Goal: Transaction & Acquisition: Purchase product/service

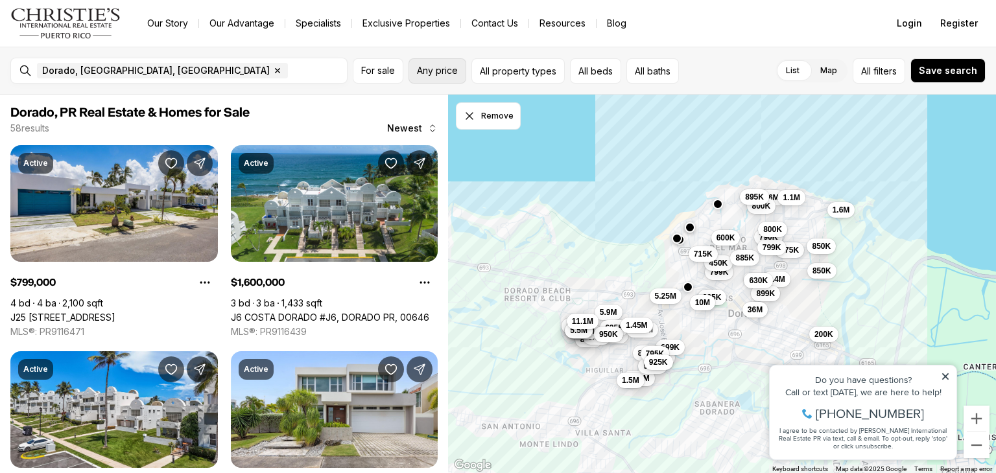
click at [444, 66] on span "Any price" at bounding box center [437, 71] width 41 height 10
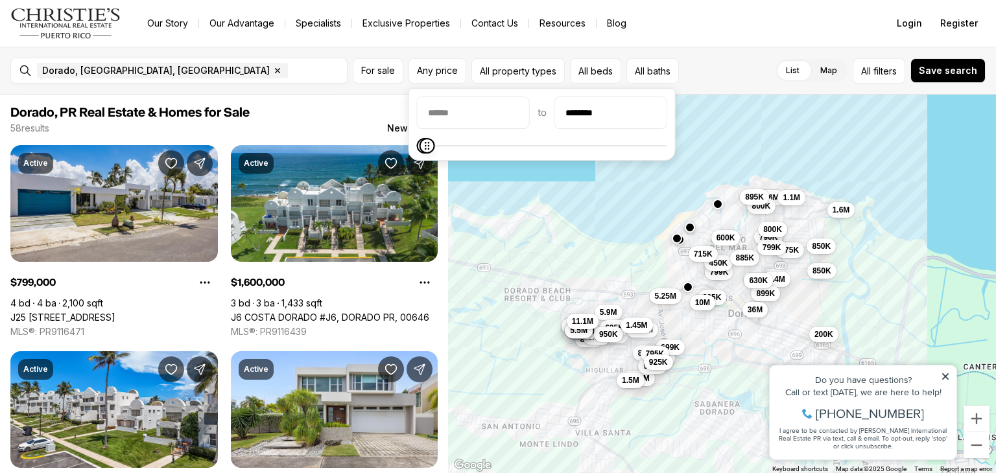
type input "********"
click at [422, 141] on icon "Maximum" at bounding box center [427, 146] width 10 height 10
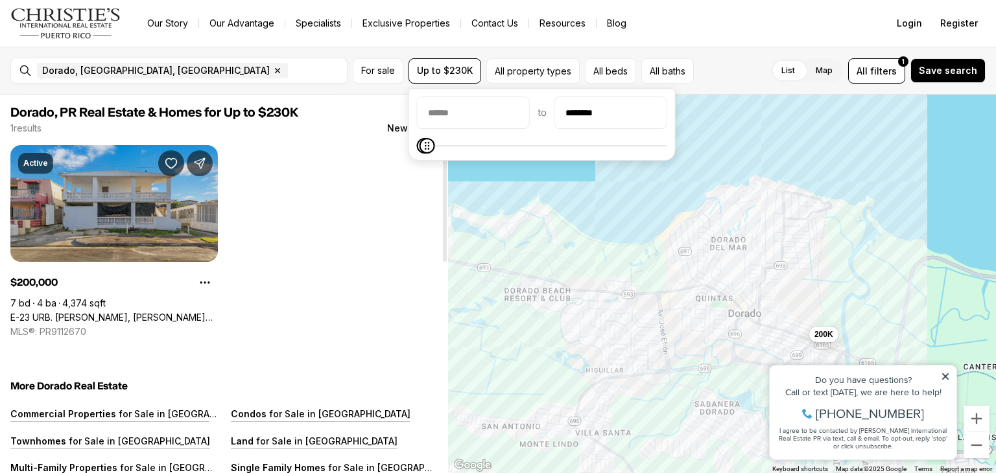
click at [176, 312] on link "E-23 URB. [PERSON_NAME], [PERSON_NAME][STREET_ADDRESS]" at bounding box center [114, 318] width 208 height 12
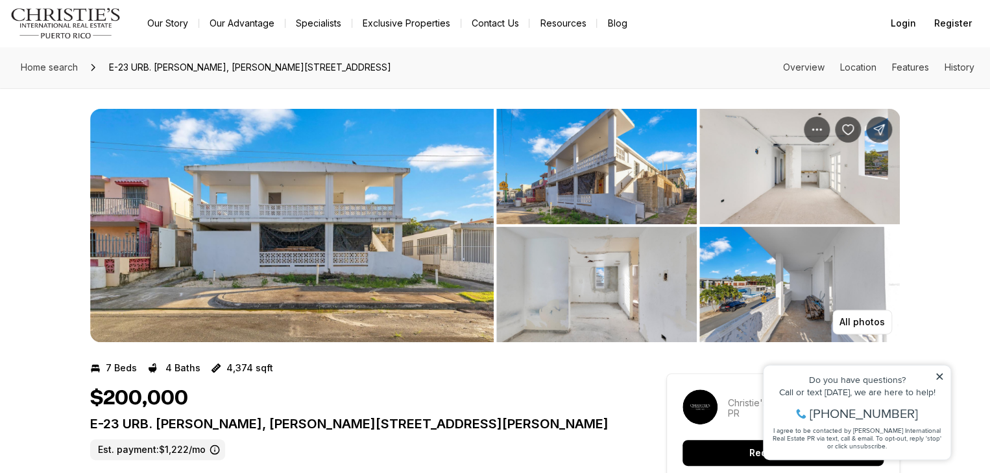
click at [634, 296] on img "View image gallery" at bounding box center [596, 284] width 200 height 115
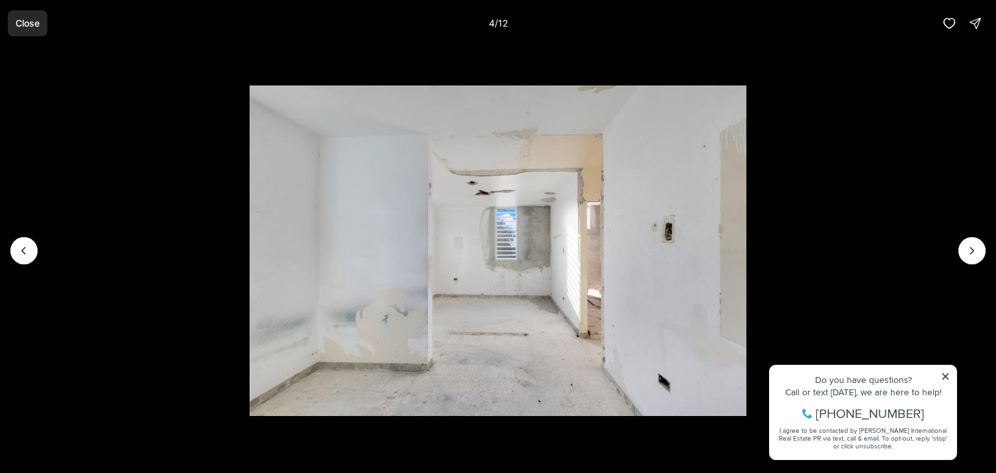
click at [25, 25] on p "Close" at bounding box center [28, 23] width 24 height 10
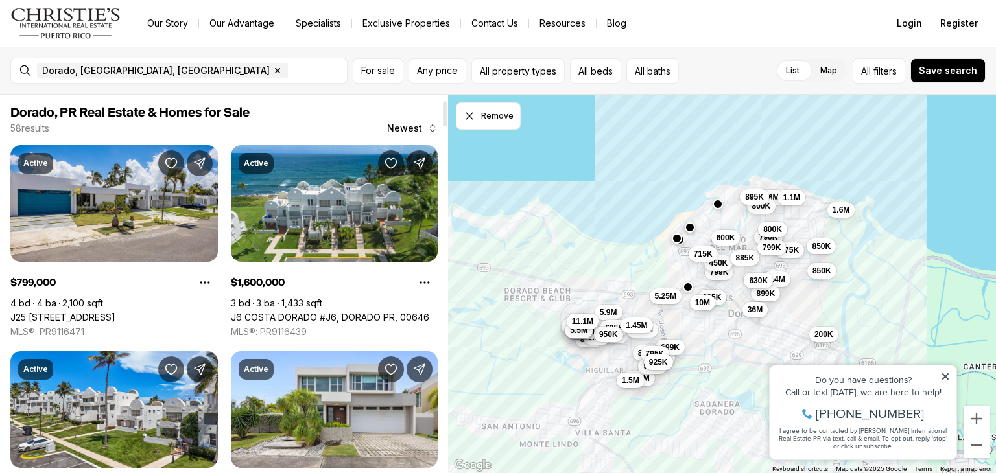
scroll to position [83, 0]
